Goal: Task Accomplishment & Management: Use online tool/utility

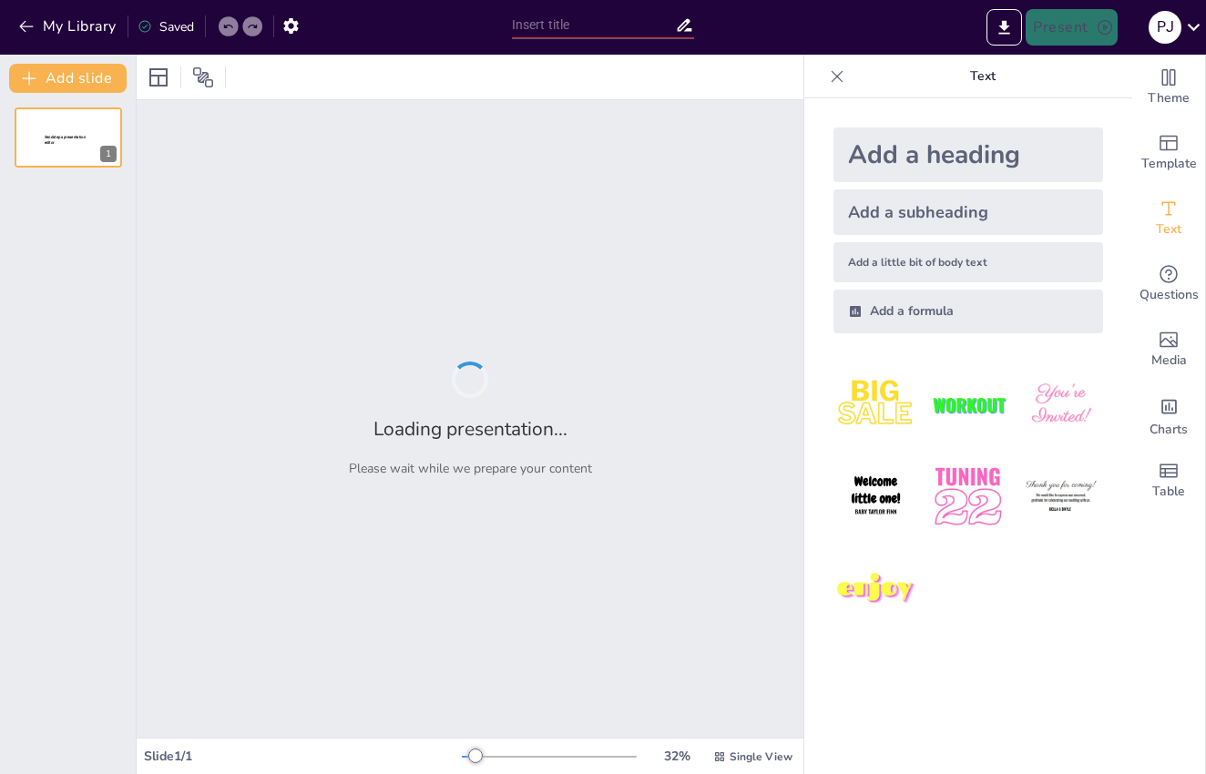
type input "War and Peace: How to Survive the French and Indian War (and Take Notes!)"
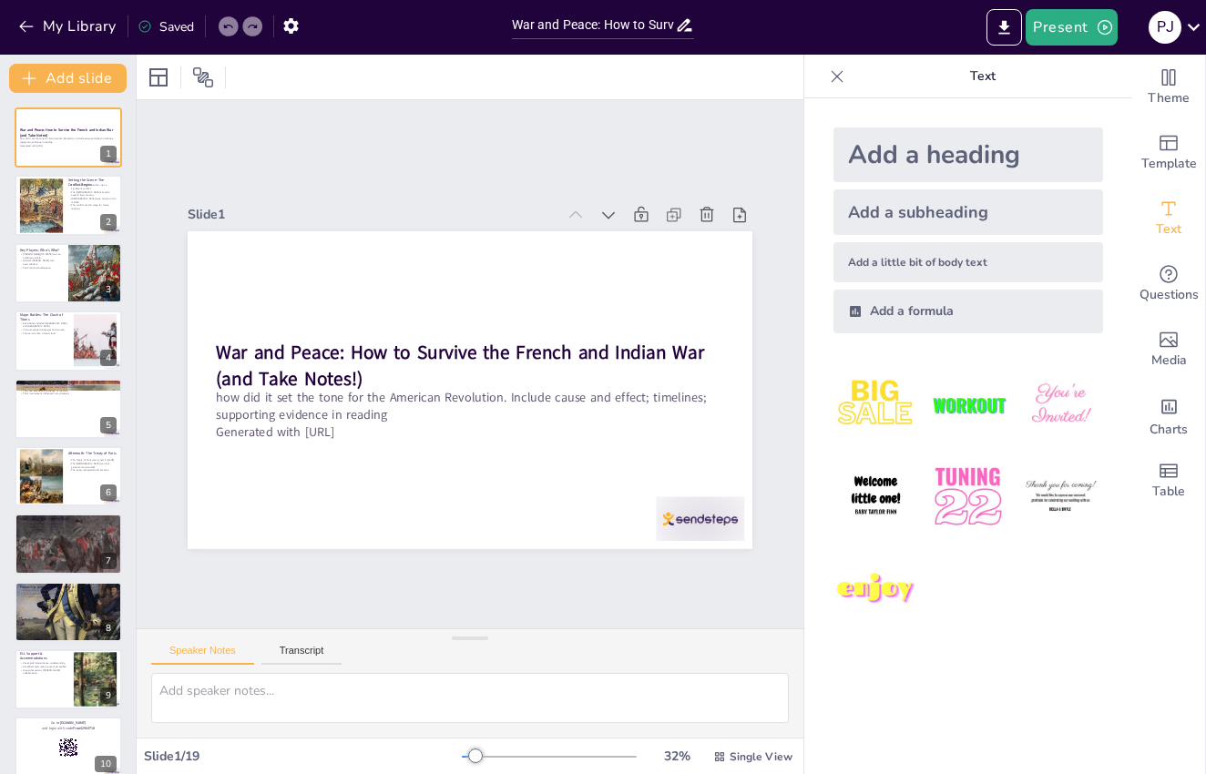
checkbox input "true"
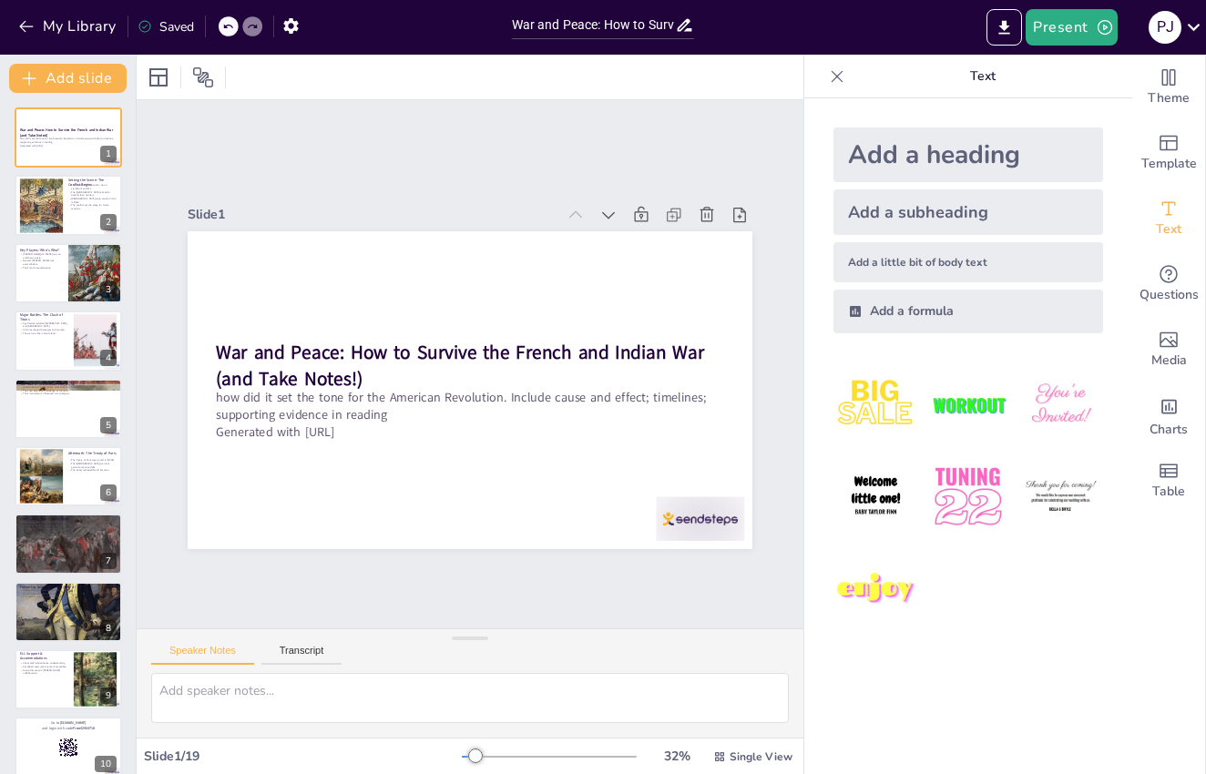
checkbox input "true"
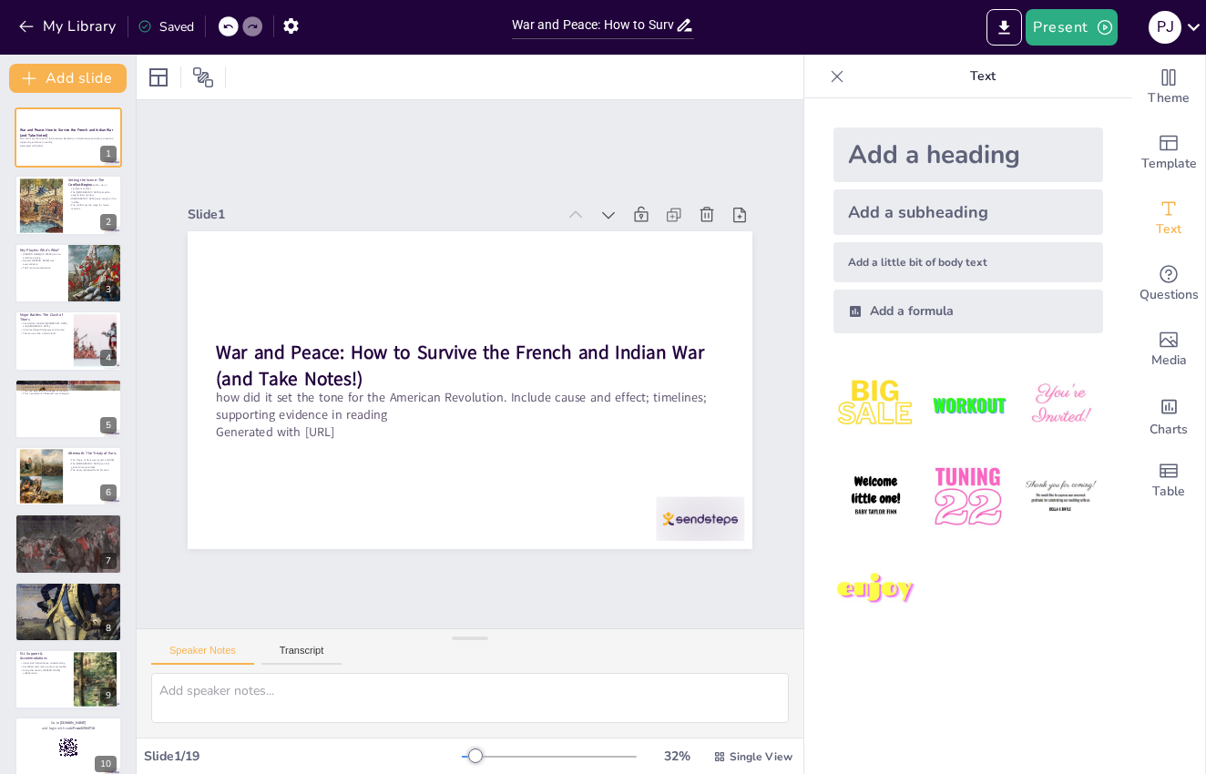
checkbox input "true"
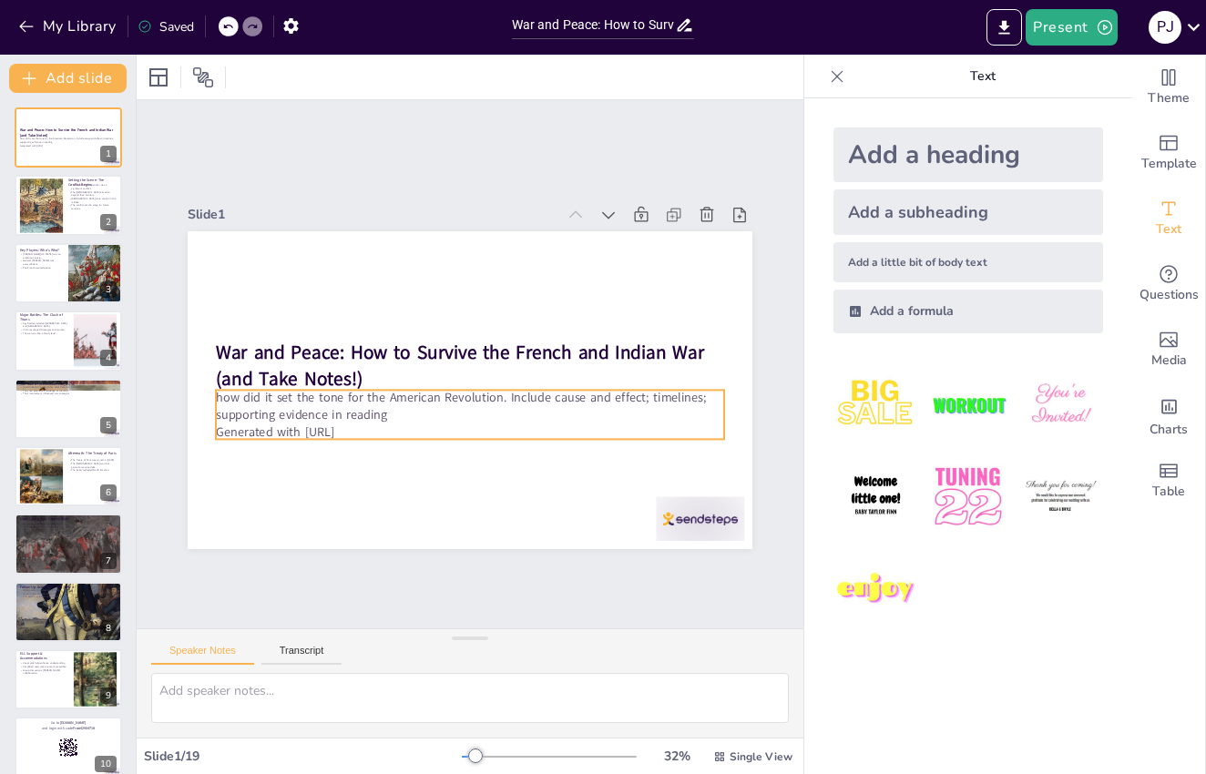
checkbox input "true"
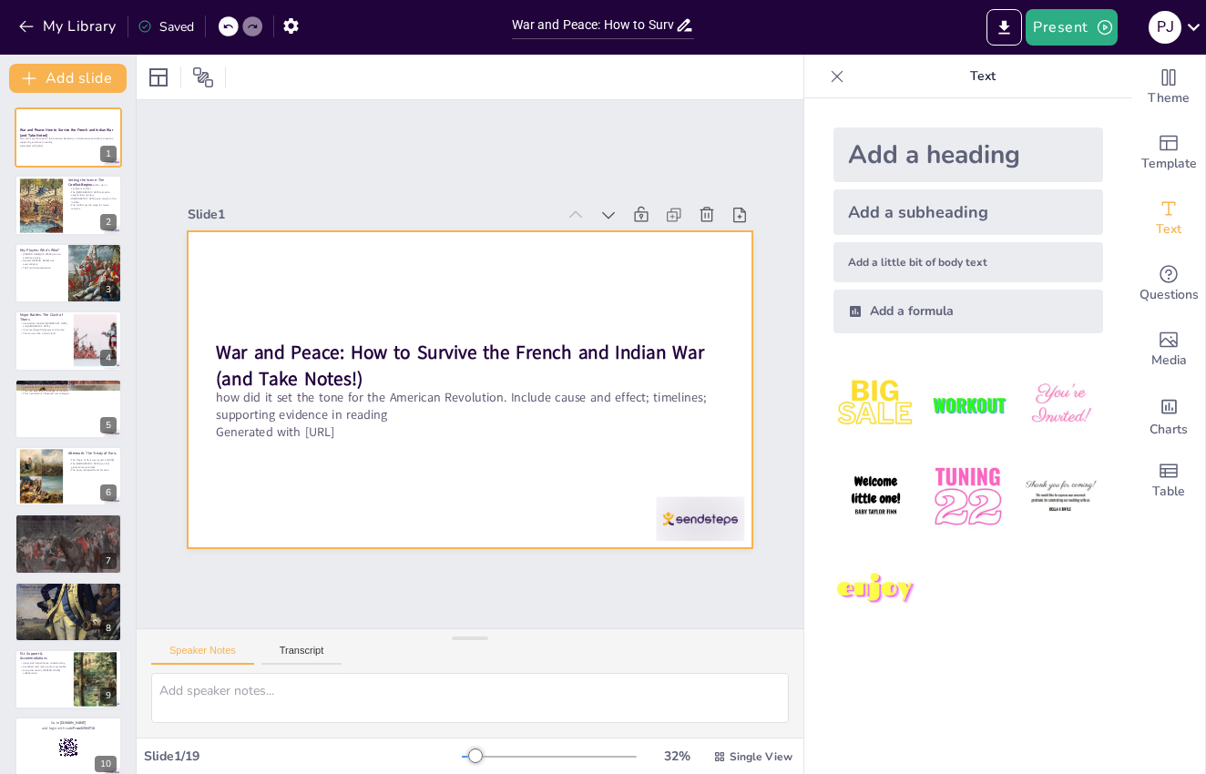
checkbox input "true"
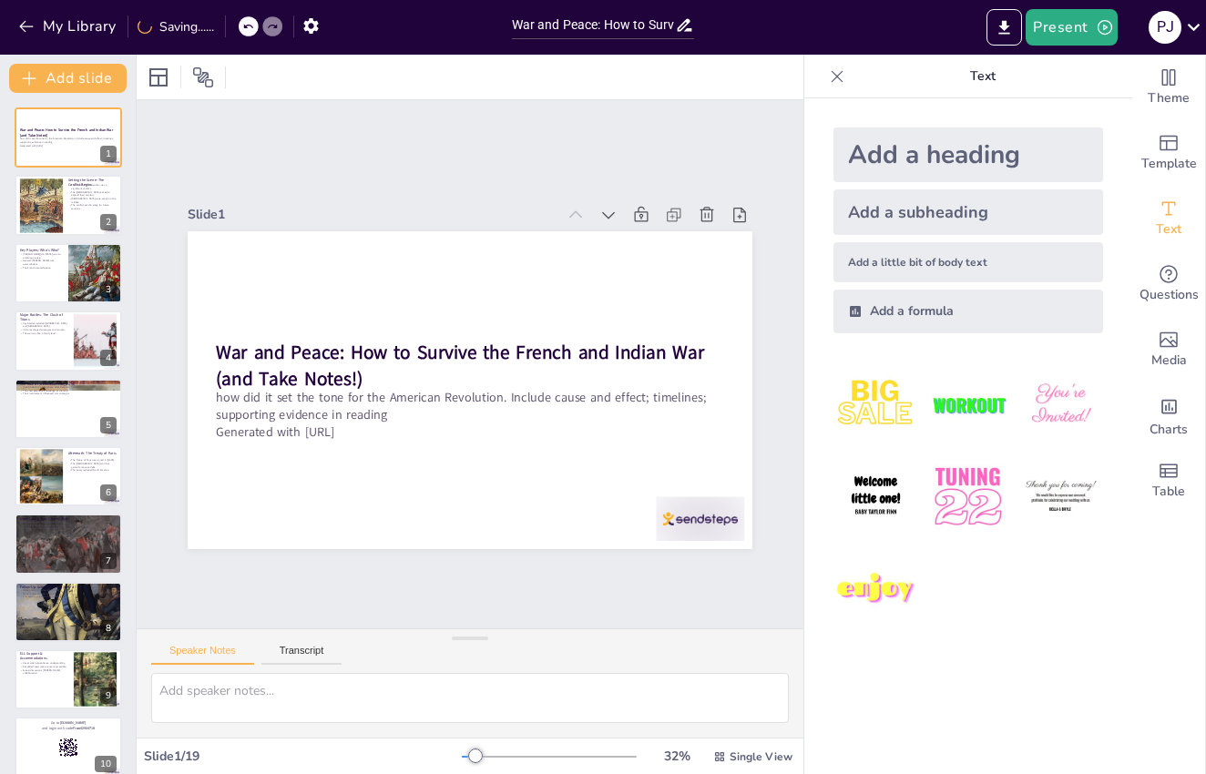
checkbox input "true"
